Goal: Task Accomplishment & Management: Manage account settings

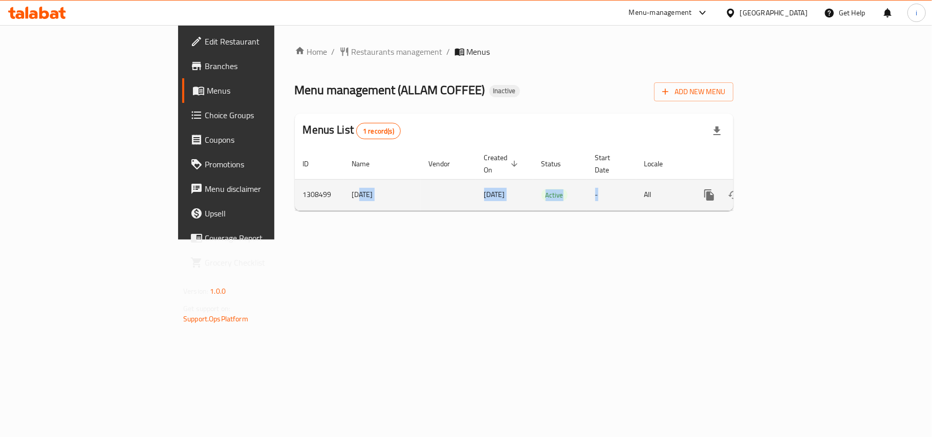
drag, startPoint x: 238, startPoint y: 183, endPoint x: 609, endPoint y: 186, distance: 370.5
click at [609, 186] on tr "1308499 [DATE] [DATE] Active - All" at bounding box center [549, 194] width 509 height 31
click at [788, 190] on icon "enhanced table" at bounding box center [782, 194] width 9 height 9
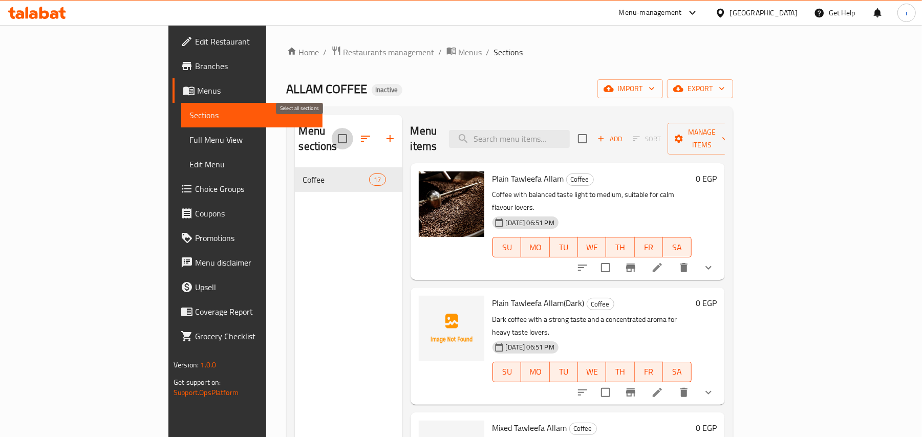
click at [332, 136] on input "checkbox" at bounding box center [342, 138] width 21 height 21
checkbox input "true"
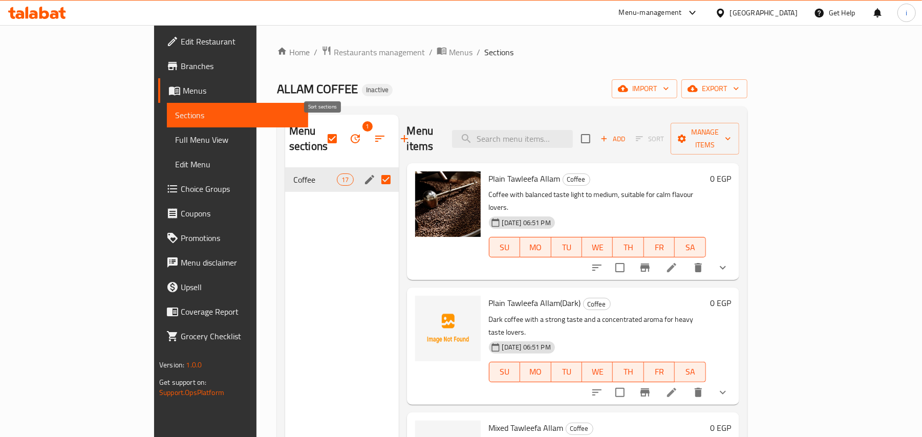
click at [374, 133] on icon "button" at bounding box center [380, 139] width 12 height 12
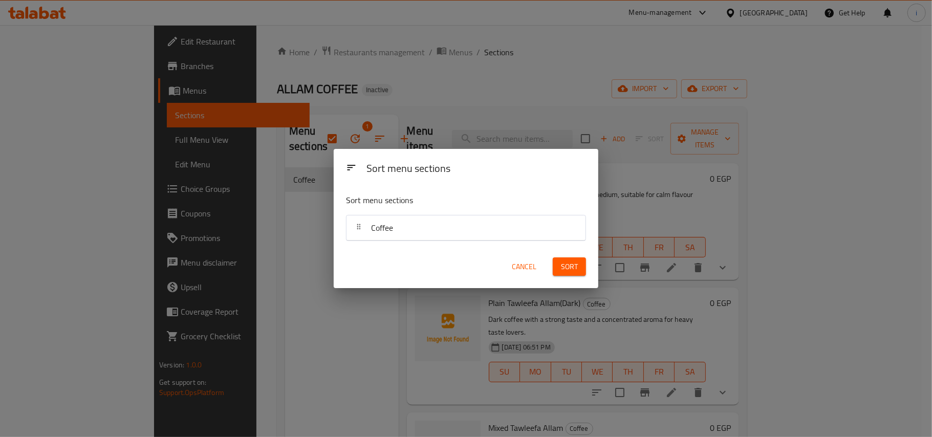
drag, startPoint x: 525, startPoint y: 267, endPoint x: 511, endPoint y: 266, distance: 14.3
click at [523, 266] on span "Cancel" at bounding box center [524, 266] width 25 height 13
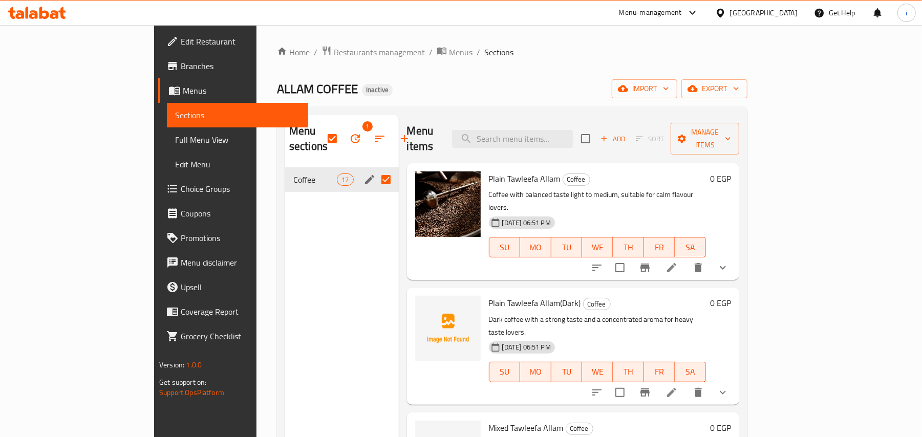
click at [285, 251] on div "Menu sections 1 Coffee 17" at bounding box center [342, 333] width 114 height 437
click at [375, 169] on input "Menu sections" at bounding box center [385, 179] width 21 height 21
checkbox input "false"
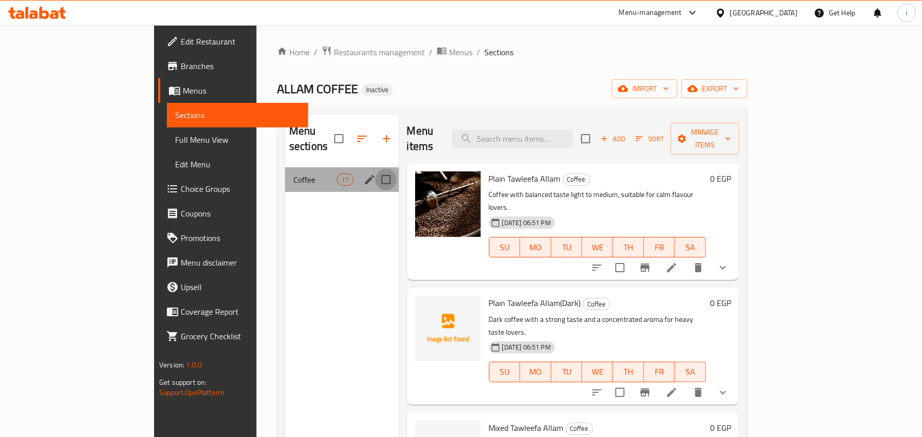
click at [375, 169] on input "Menu sections" at bounding box center [385, 179] width 21 height 21
checkbox input "true"
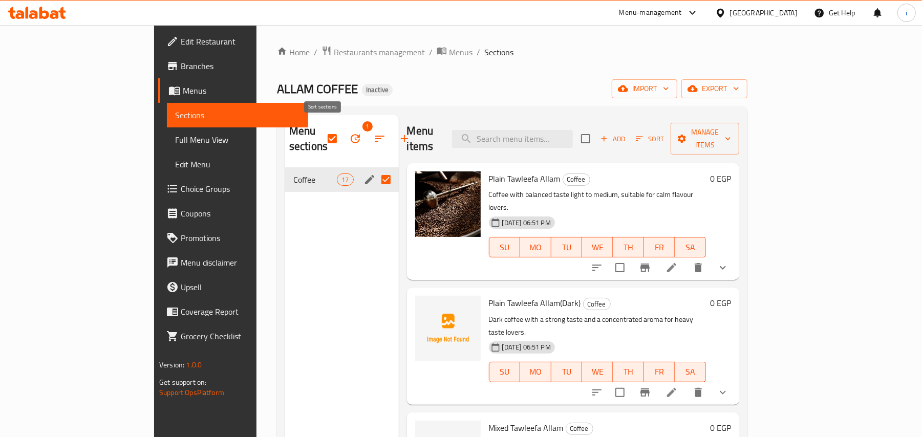
click at [375, 136] on icon "button" at bounding box center [379, 139] width 9 height 6
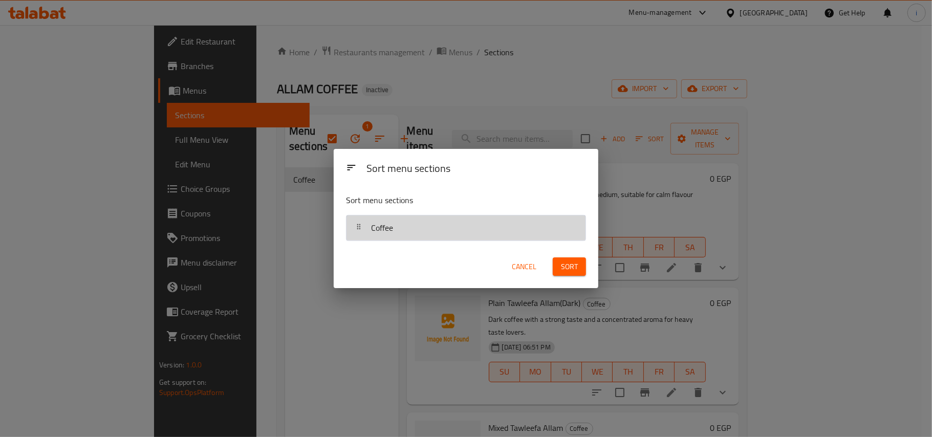
click at [441, 223] on div "Coffee" at bounding box center [466, 227] width 231 height 25
click at [423, 227] on div "Coffee" at bounding box center [466, 227] width 231 height 25
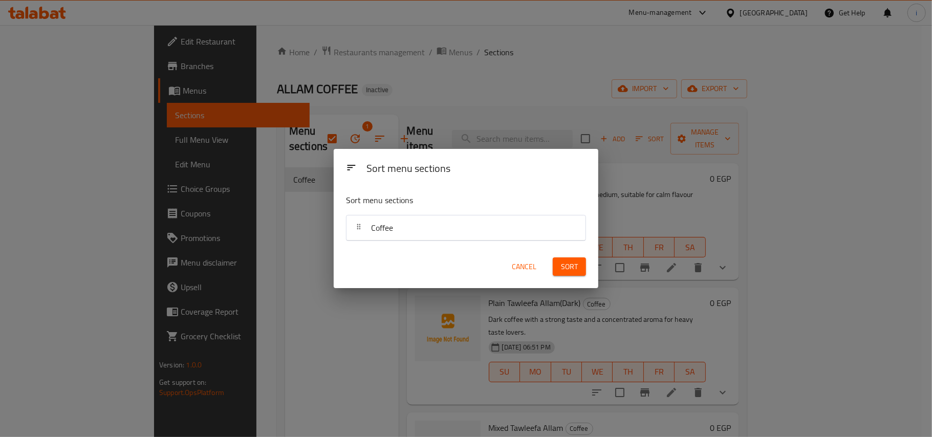
click at [519, 269] on span "Cancel" at bounding box center [524, 266] width 25 height 13
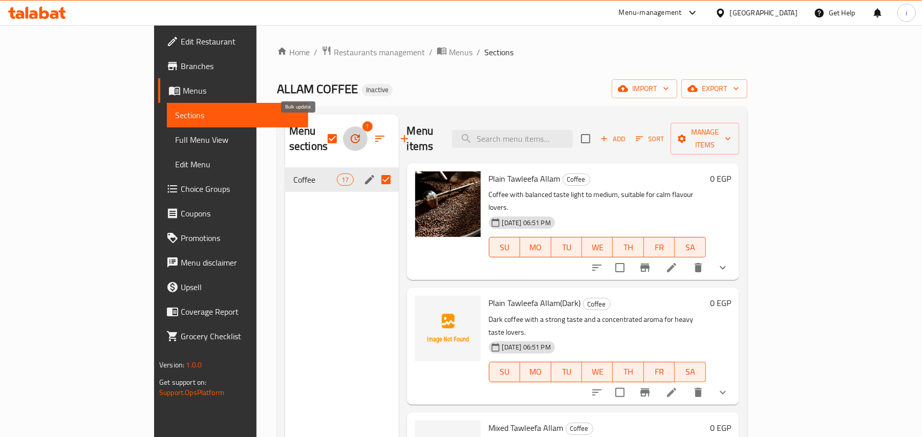
click at [343, 126] on button "button" at bounding box center [355, 138] width 25 height 25
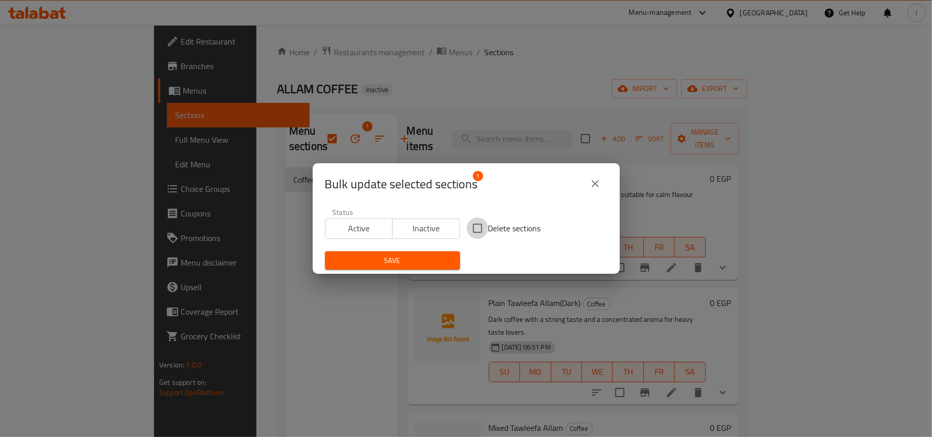
click at [473, 225] on input "Delete sections" at bounding box center [477, 228] width 21 height 21
checkbox input "true"
click at [420, 262] on span "Save" at bounding box center [392, 260] width 119 height 13
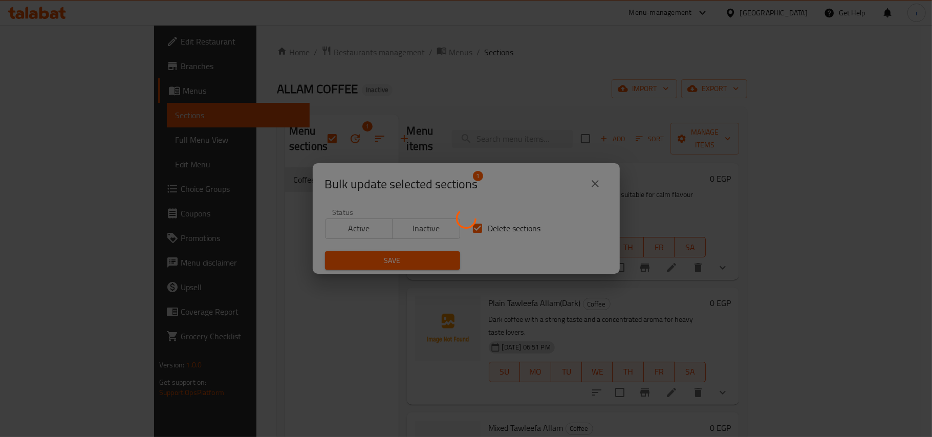
checkbox input "false"
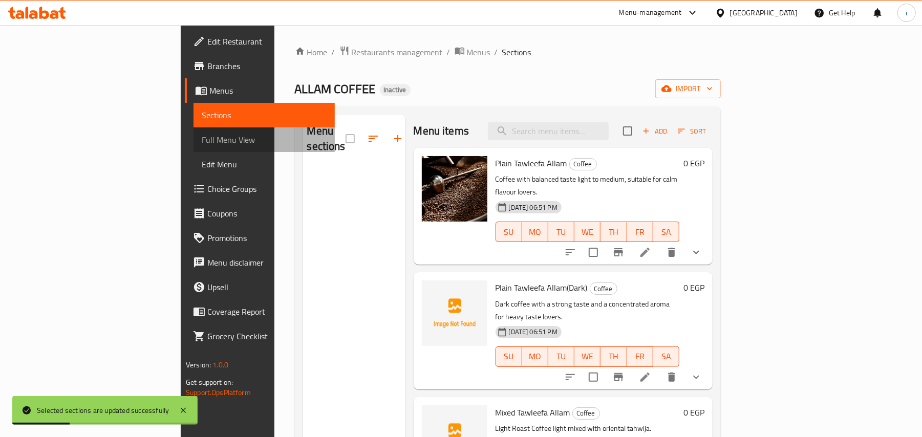
click at [202, 136] on span "Full Menu View" at bounding box center [264, 140] width 125 height 12
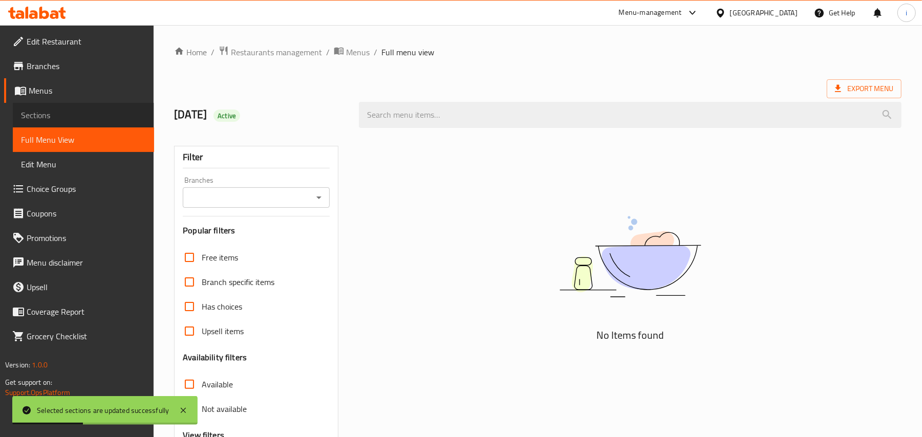
click at [60, 117] on span "Sections" at bounding box center [83, 115] width 125 height 12
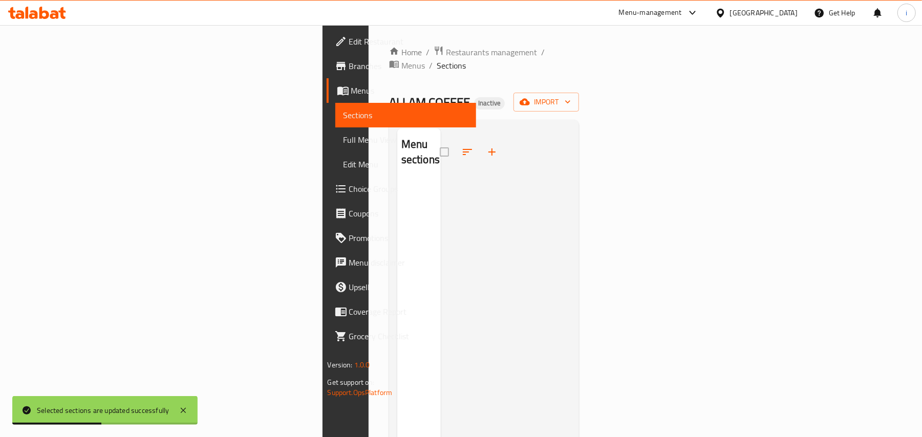
click at [397, 236] on div "Menu sections" at bounding box center [419, 346] width 44 height 437
